Goal: Share content

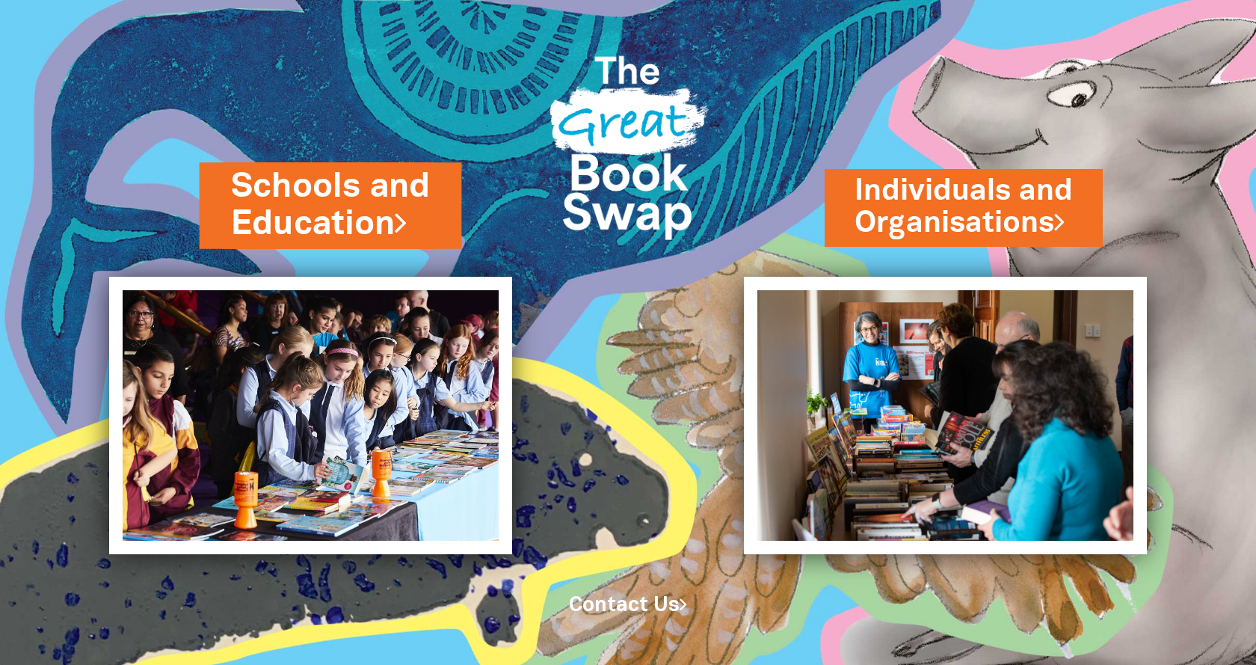
click at [332, 205] on link "Schools and Education" at bounding box center [331, 205] width 200 height 83
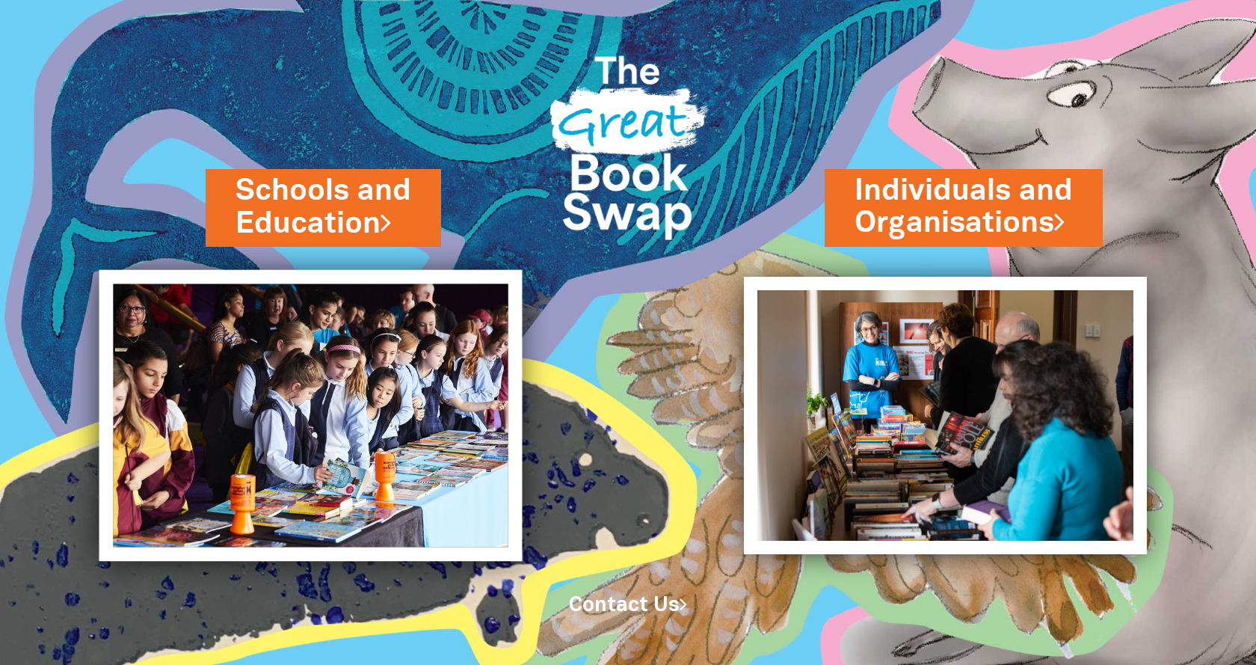
click at [404, 361] on img at bounding box center [310, 416] width 423 height 292
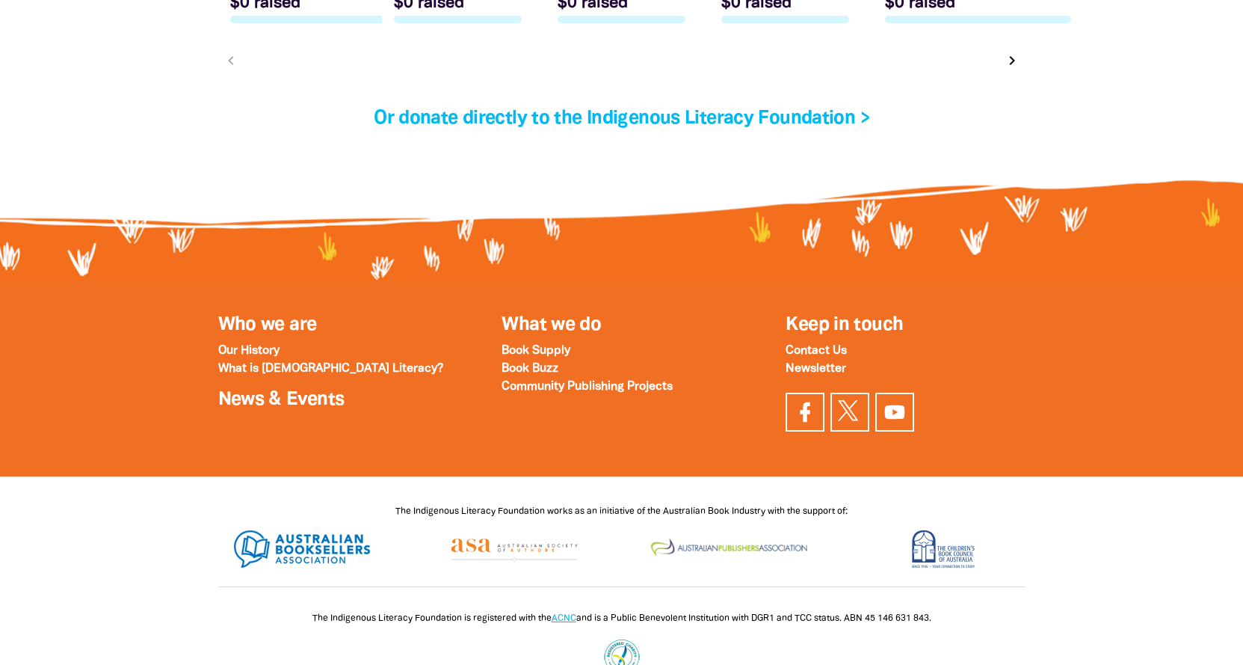
scroll to position [5181, 0]
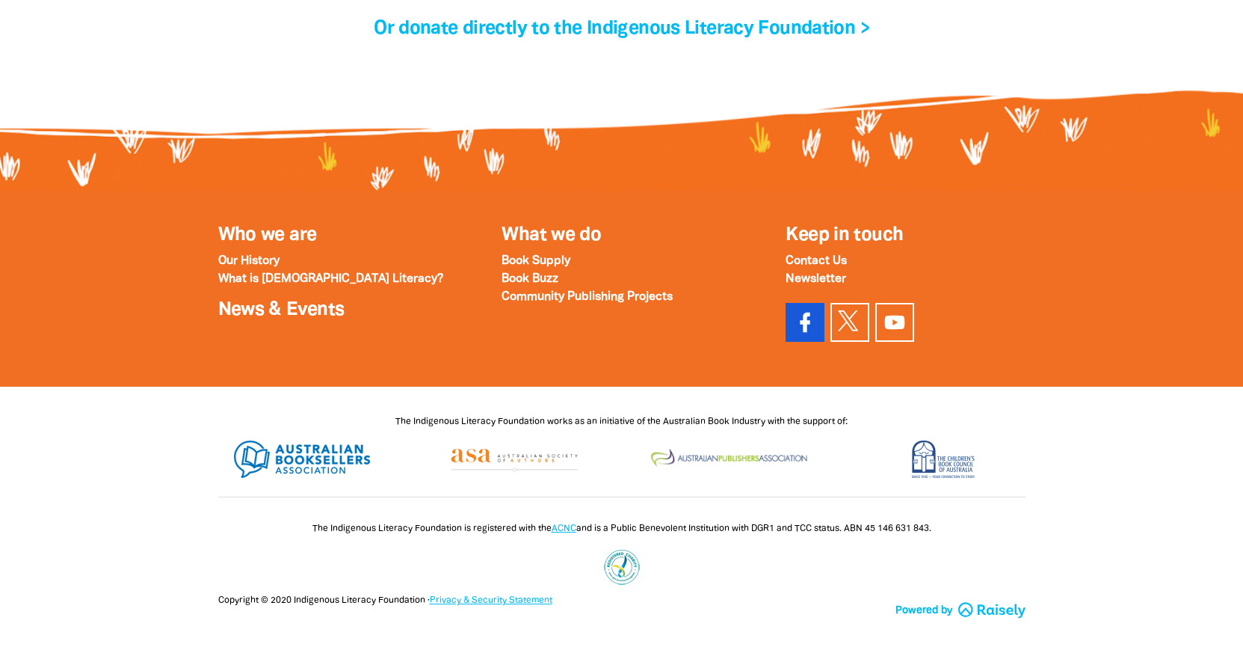
click at [804, 324] on icon at bounding box center [806, 322] width 10 height 20
click at [808, 321] on icon at bounding box center [806, 322] width 10 height 20
